Goal: Task Accomplishment & Management: Use online tool/utility

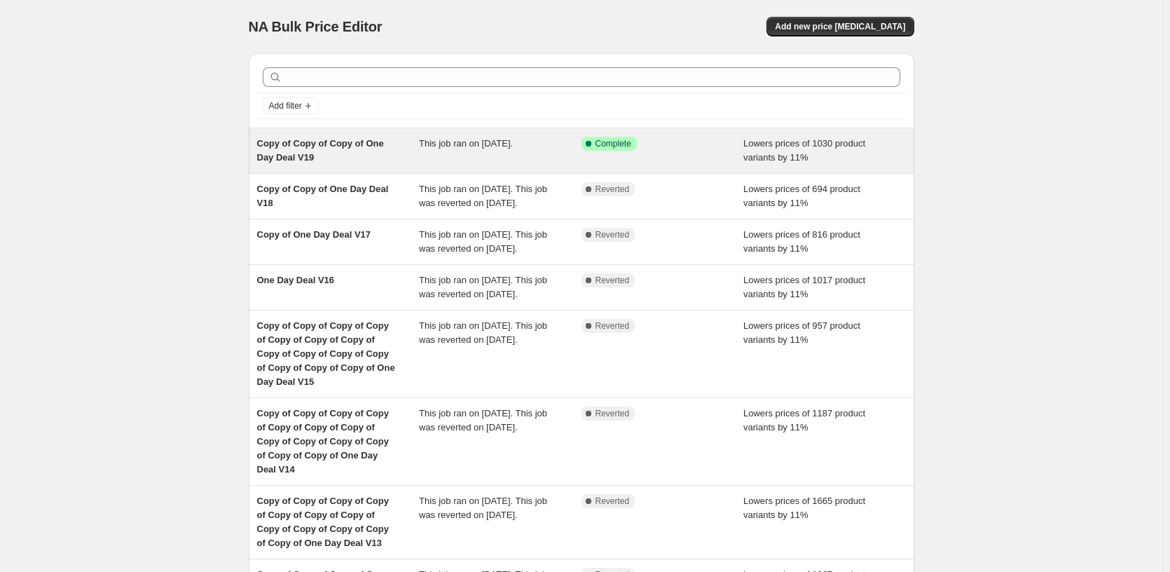
click at [605, 146] on span "Complete" at bounding box center [613, 143] width 36 height 11
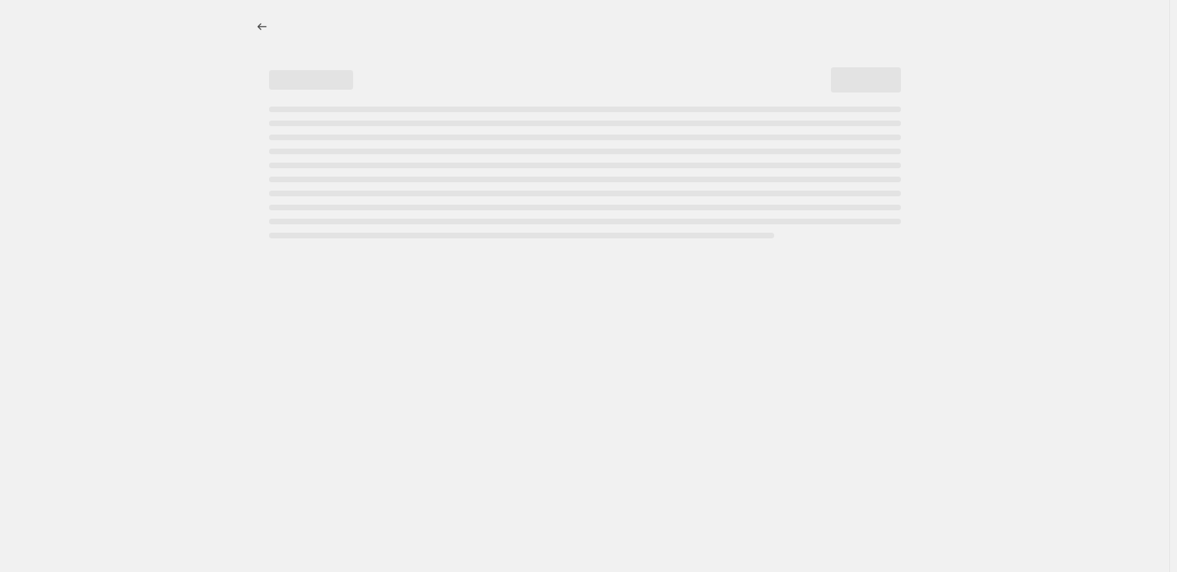
select select "percentage"
select select "pp"
select select "tag"
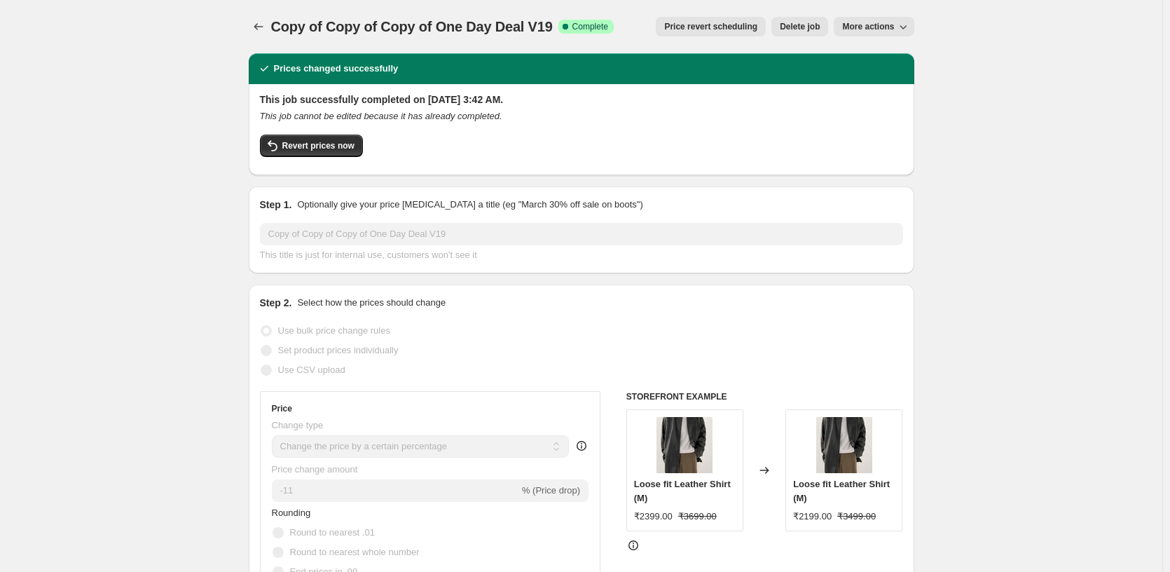
click at [865, 23] on span "More actions" at bounding box center [868, 26] width 52 height 11
click at [861, 53] on span "Copy to new job" at bounding box center [876, 55] width 65 height 11
select select "percentage"
select select "pp"
select select "tag"
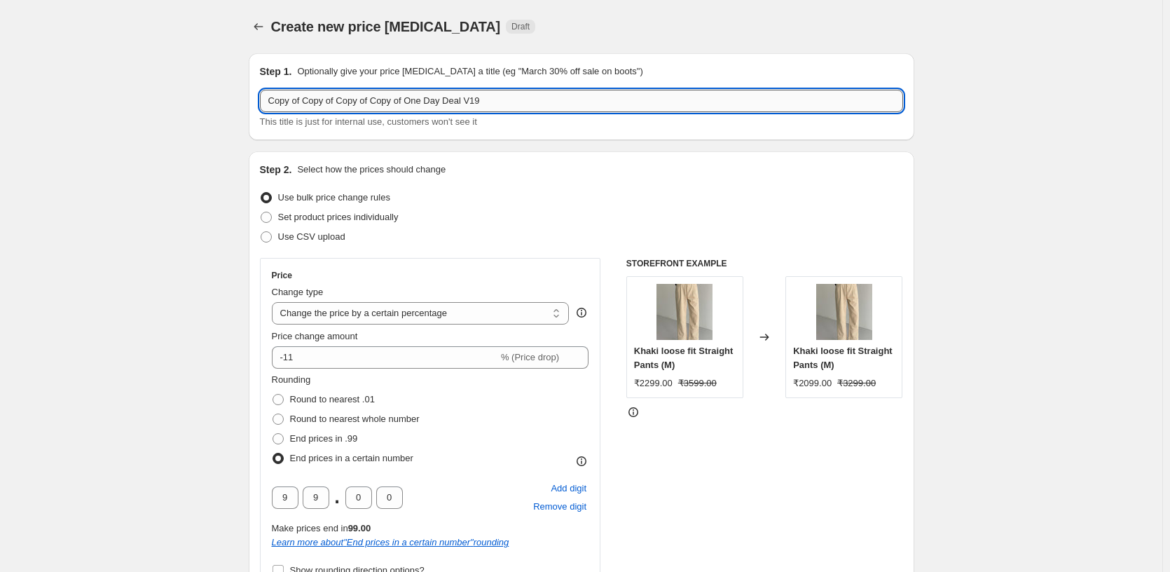
click at [621, 99] on input "Copy of Copy of Copy of Copy of One Day Deal V19" at bounding box center [581, 101] width 643 height 22
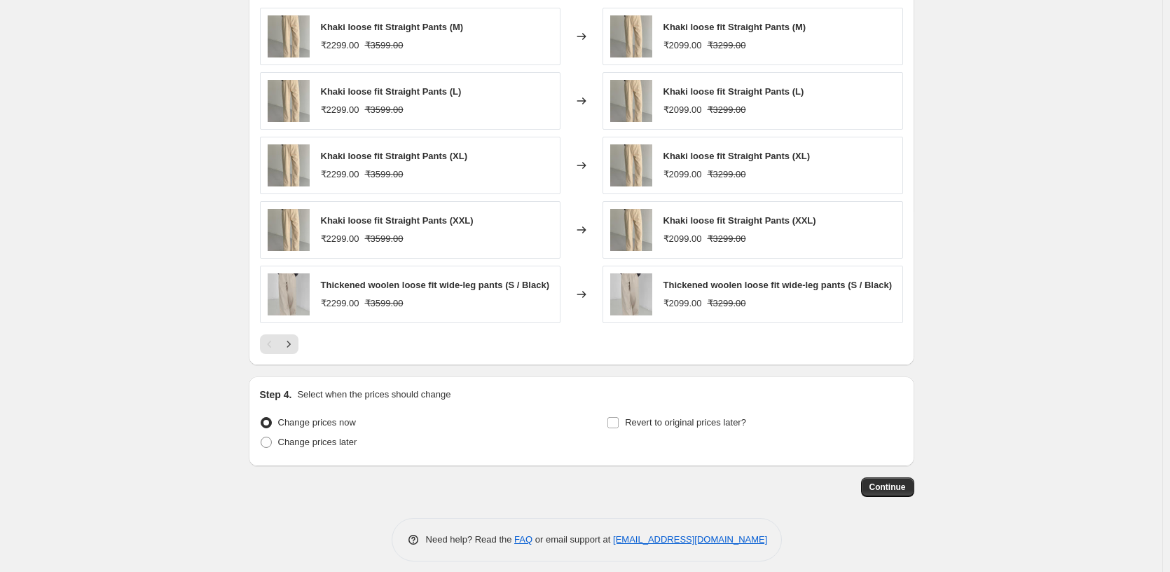
scroll to position [1346, 0]
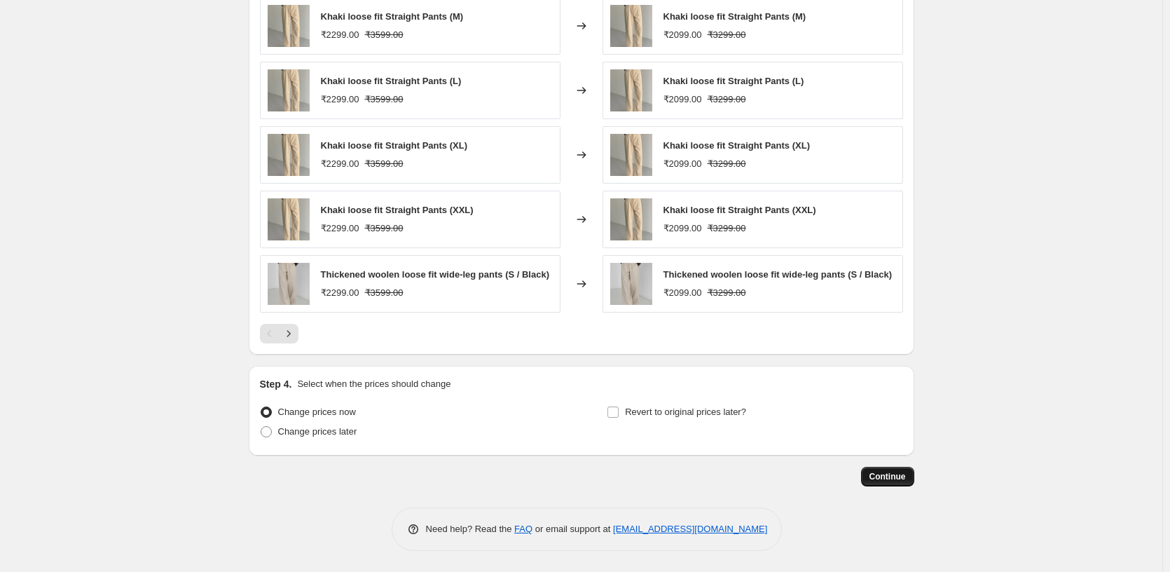
type input "Copy of Copy of Copy of Copy of One Day Deal V20"
click at [877, 471] on button "Continue" at bounding box center [887, 476] width 53 height 20
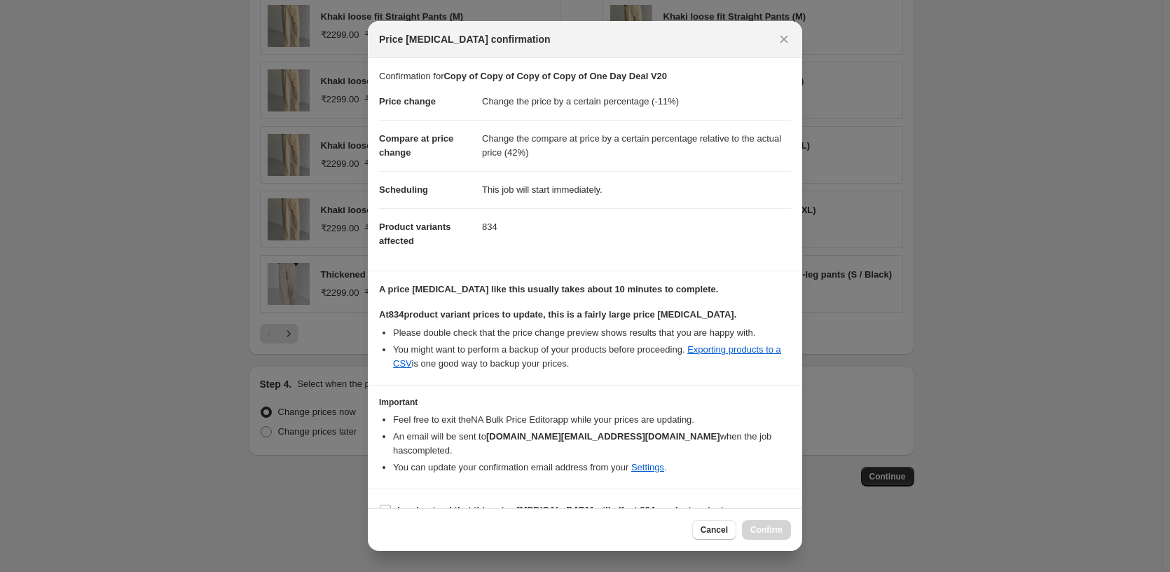
scroll to position [23, 0]
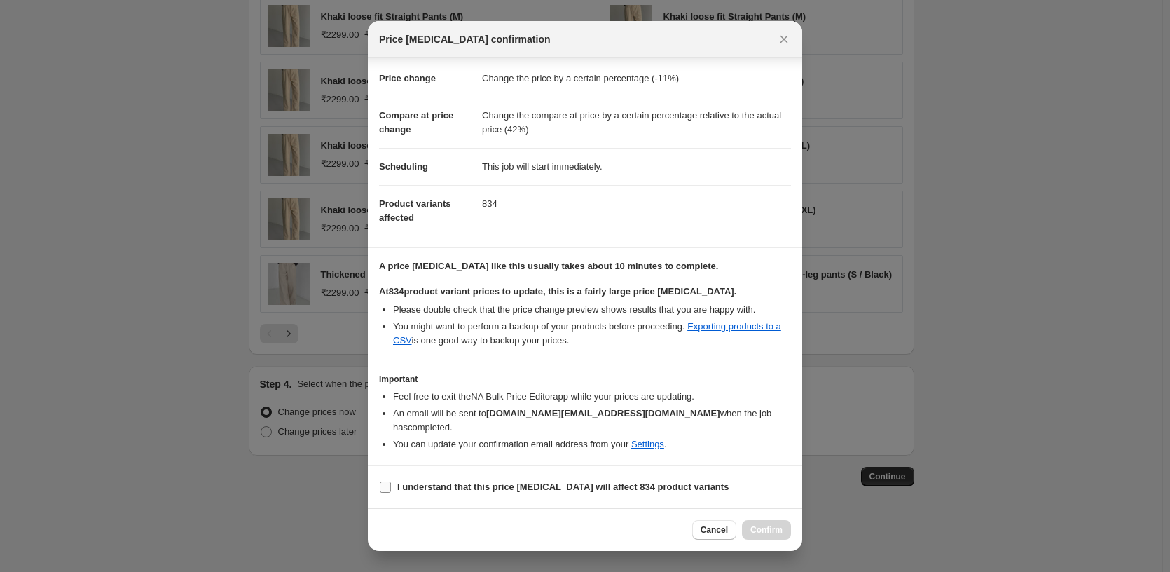
click at [459, 487] on b "I understand that this price [MEDICAL_DATA] will affect 834 product variants" at bounding box center [562, 486] width 331 height 11
click at [391, 487] on input "I understand that this price [MEDICAL_DATA] will affect 834 product variants" at bounding box center [385, 486] width 11 height 11
checkbox input "true"
click at [752, 518] on div "Cancel Confirm" at bounding box center [585, 529] width 434 height 43
click at [765, 532] on span "Confirm" at bounding box center [766, 529] width 32 height 11
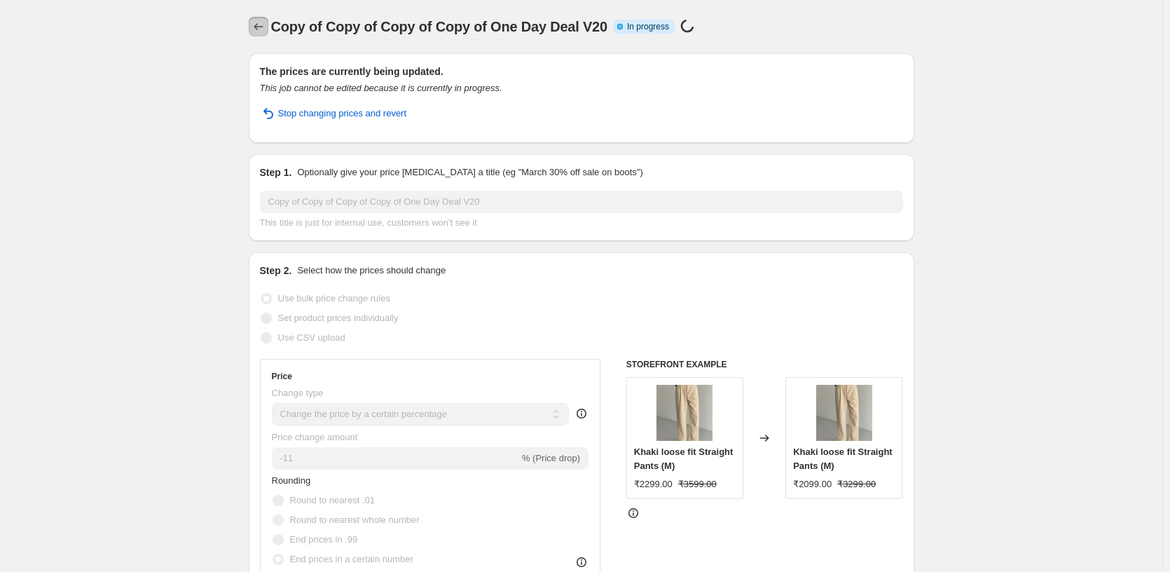
click at [261, 20] on button "Price change jobs" at bounding box center [259, 27] width 20 height 20
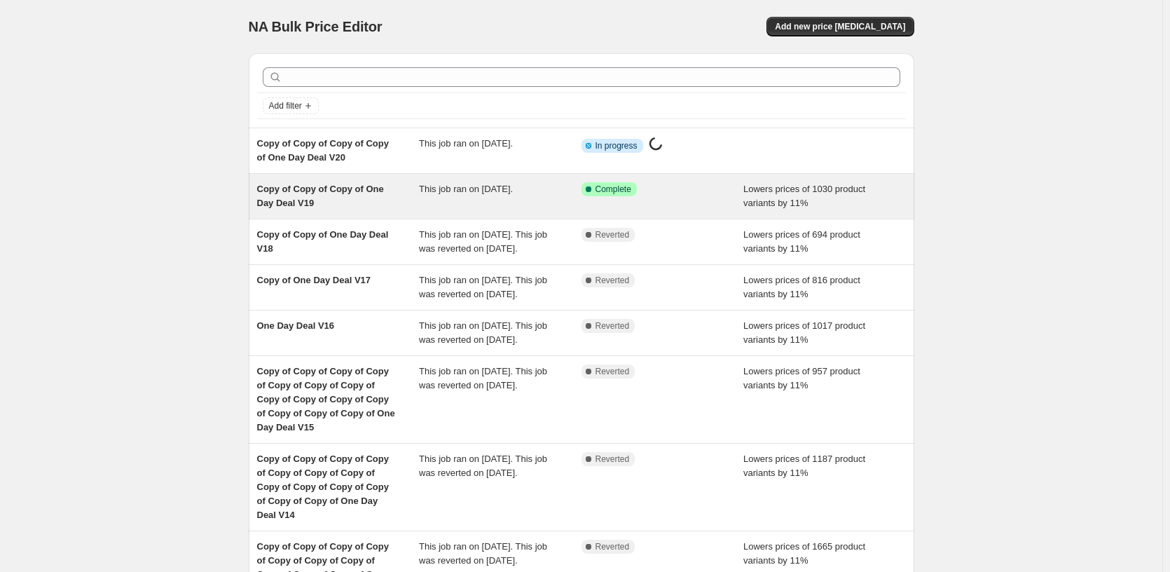
click at [571, 216] on div "Copy of Copy of Copy of One Day Deal V19 This job ran on [DATE]. Success Comple…" at bounding box center [581, 196] width 665 height 45
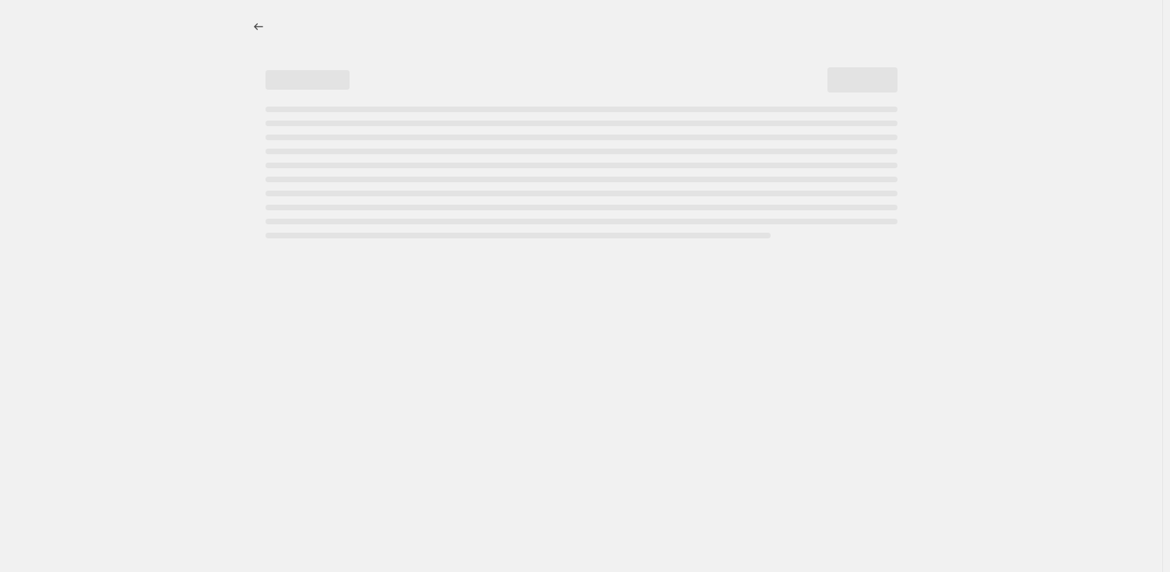
select select "percentage"
select select "pp"
select select "tag"
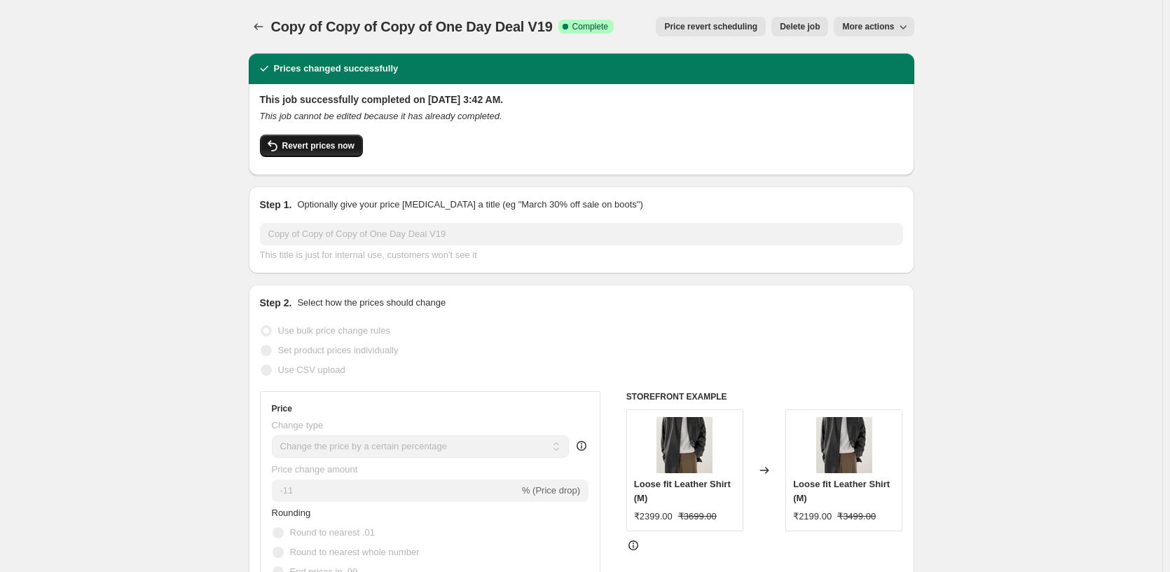
click at [340, 151] on button "Revert prices now" at bounding box center [311, 145] width 103 height 22
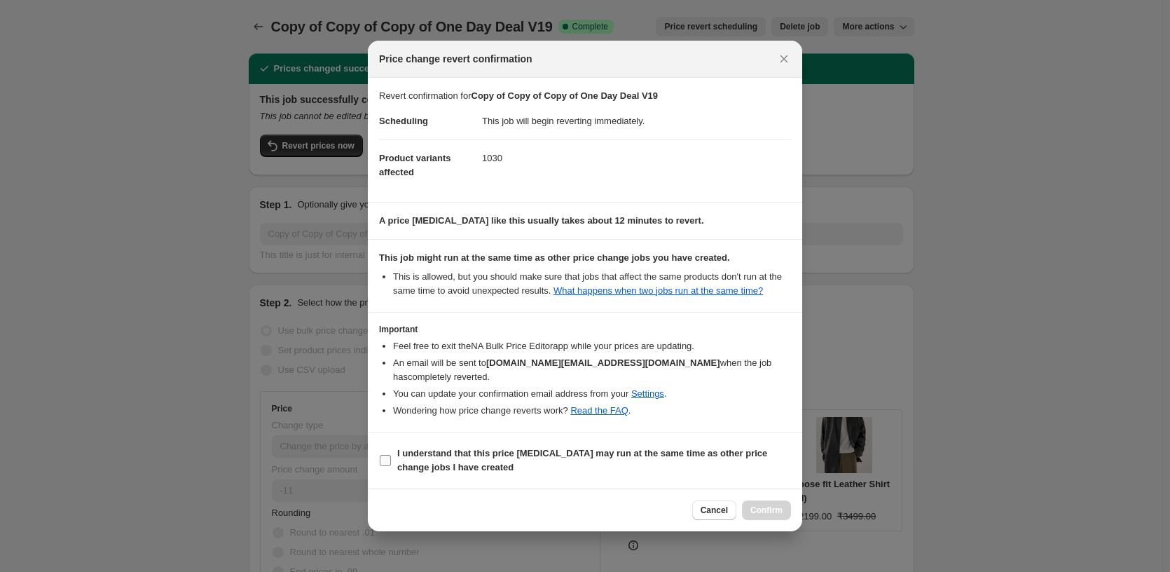
click at [464, 450] on b "I understand that this price [MEDICAL_DATA] may run at the same time as other p…" at bounding box center [582, 460] width 370 height 25
click at [391, 455] on input "I understand that this price [MEDICAL_DATA] may run at the same time as other p…" at bounding box center [385, 460] width 11 height 11
checkbox input "true"
click at [781, 515] on span "Confirm" at bounding box center [766, 509] width 32 height 11
